Goal: Task Accomplishment & Management: Use online tool/utility

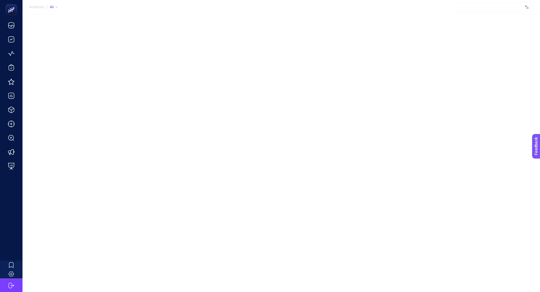
click at [487, 10] on div at bounding box center [492, 7] width 81 height 9
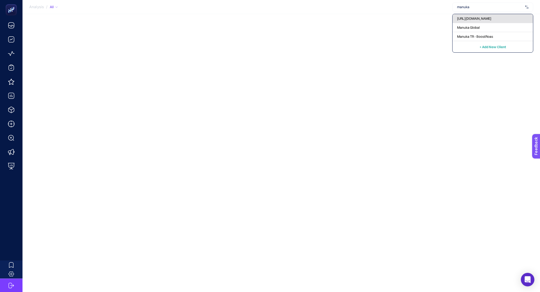
type input "manuka"
click at [491, 20] on span "[URL][DOMAIN_NAME]" at bounding box center [474, 18] width 34 height 5
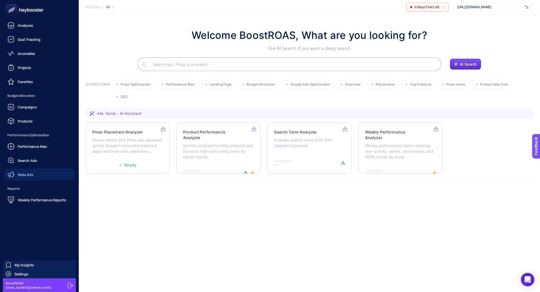
click at [47, 172] on link "Meta Ads" at bounding box center [40, 174] width 70 height 11
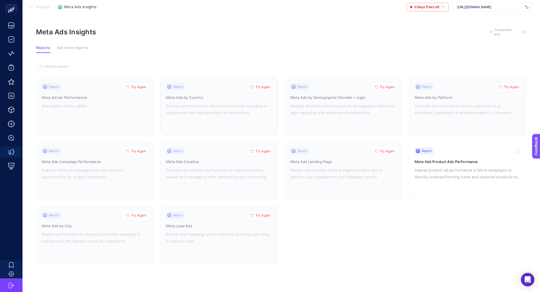
click at [254, 86] on button "Try Again" at bounding box center [260, 86] width 26 height 9
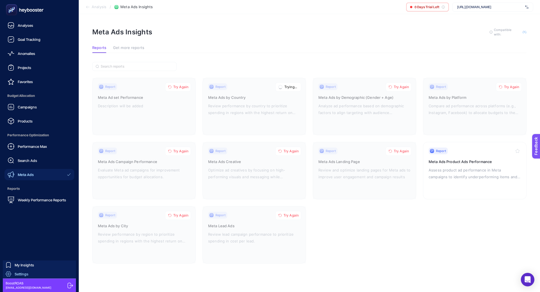
click at [23, 273] on span "Settings" at bounding box center [22, 273] width 14 height 5
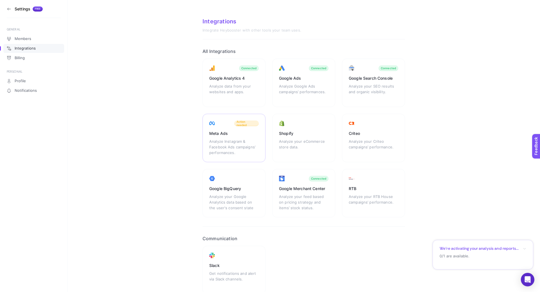
click at [241, 139] on div "Analyze Instagram & Facebook Ads campaigns’ performances." at bounding box center [234, 146] width 50 height 17
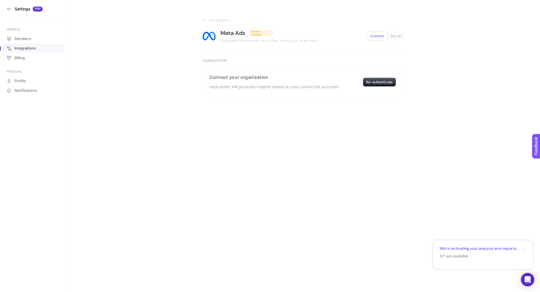
click at [10, 10] on icon at bounding box center [9, 9] width 5 height 5
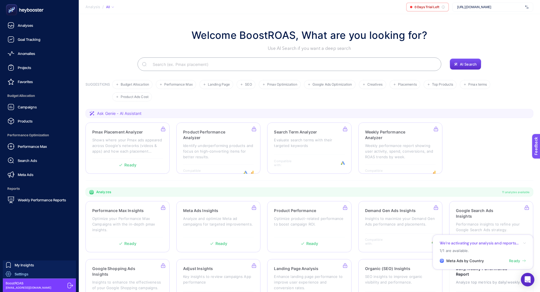
click at [26, 273] on span "Settings" at bounding box center [22, 273] width 14 height 5
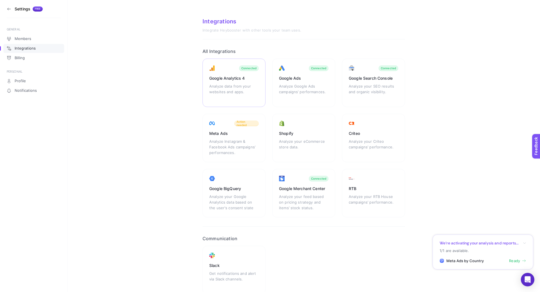
click at [228, 90] on div "Analyze data from your websites and apps." at bounding box center [234, 91] width 50 height 17
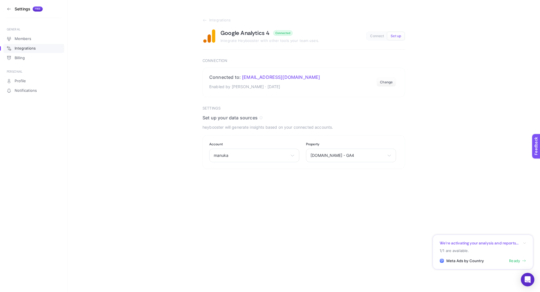
click at [7, 11] on section "Settings Free" at bounding box center [34, 9] width 54 height 18
click at [7, 9] on icon at bounding box center [9, 9] width 5 height 5
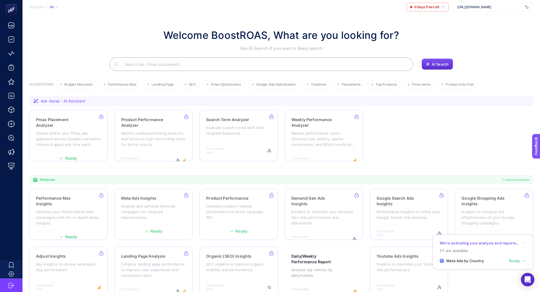
click at [473, 7] on span "[URL][DOMAIN_NAME]" at bounding box center [490, 7] width 66 height 5
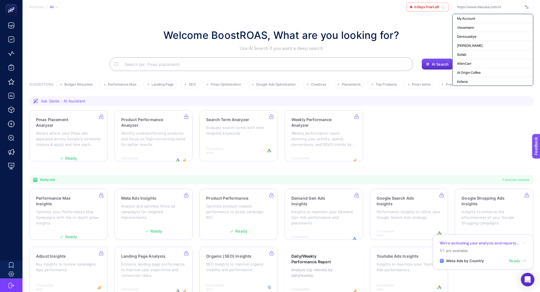
click at [422, 26] on section "Welcome BoostROAS, What are you looking for? Use AI Search if you want a deep s…" at bounding box center [282, 159] width 518 height 290
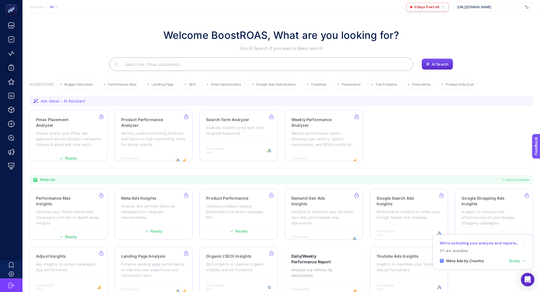
click at [423, 9] on span "0 Days Trial Left" at bounding box center [427, 7] width 25 height 5
click at [423, 9] on div "0 Days Trial Left" at bounding box center [427, 7] width 43 height 9
click at [419, 9] on div at bounding box center [419, 9] width 0 height 0
click at [527, 25] on section "Welcome BoostROAS, What are you looking for? Use AI Search if you want a deep s…" at bounding box center [282, 159] width 518 height 290
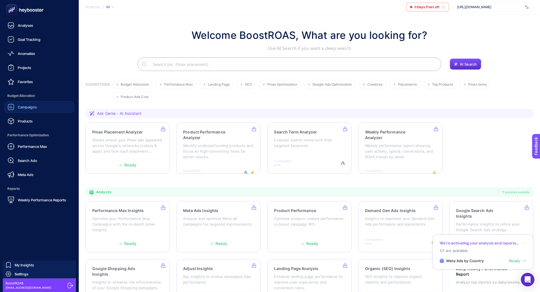
click at [26, 107] on span "Campaigns" at bounding box center [27, 107] width 19 height 5
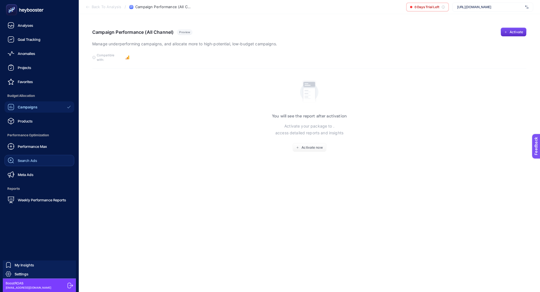
click at [34, 159] on span "Search Ads" at bounding box center [27, 160] width 19 height 5
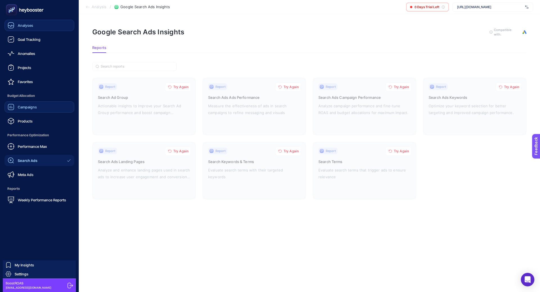
click at [17, 28] on div "Analyses" at bounding box center [21, 25] width 26 height 7
